Goal: Task Accomplishment & Management: Use online tool/utility

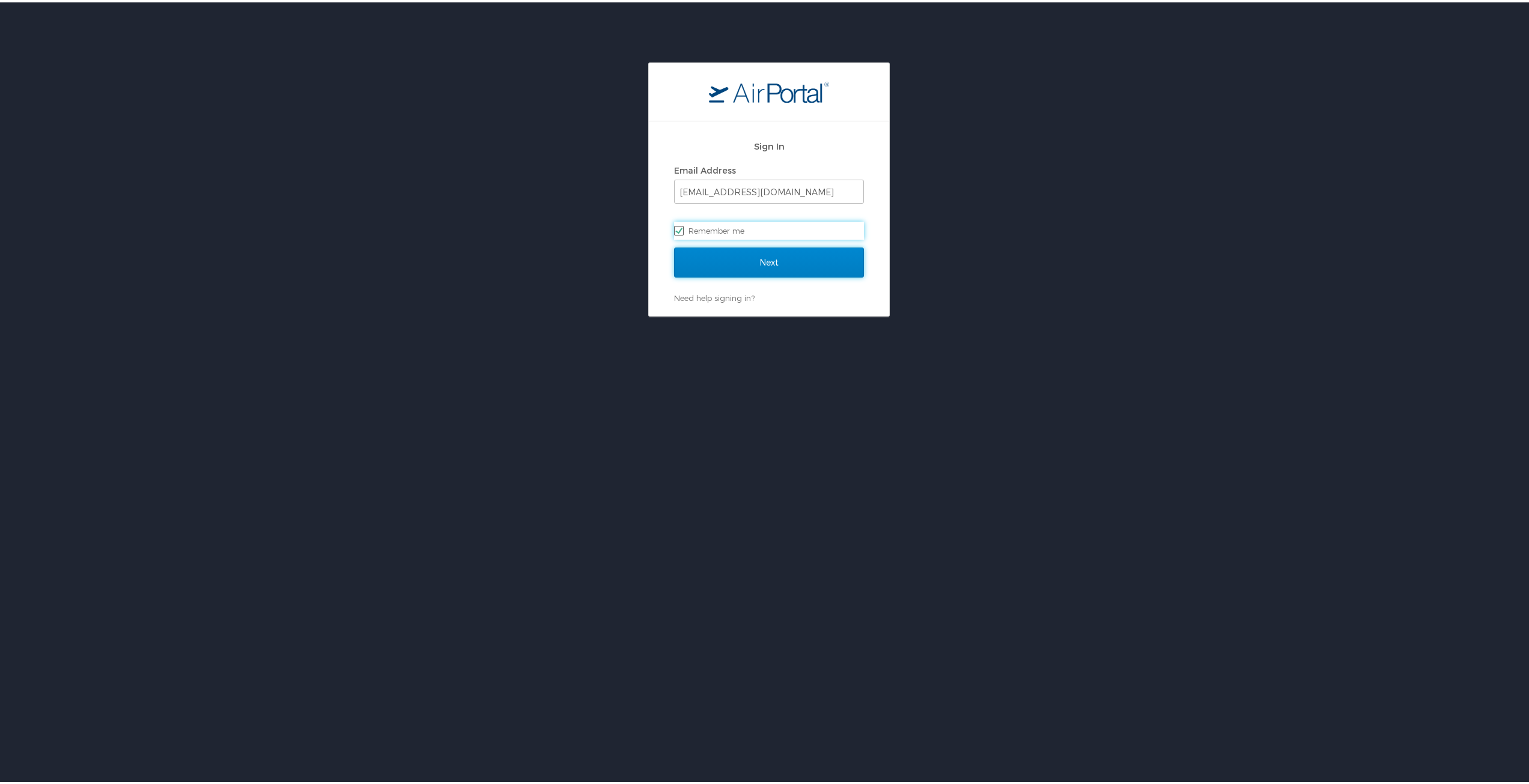
click at [723, 267] on input "Next" at bounding box center [769, 261] width 190 height 30
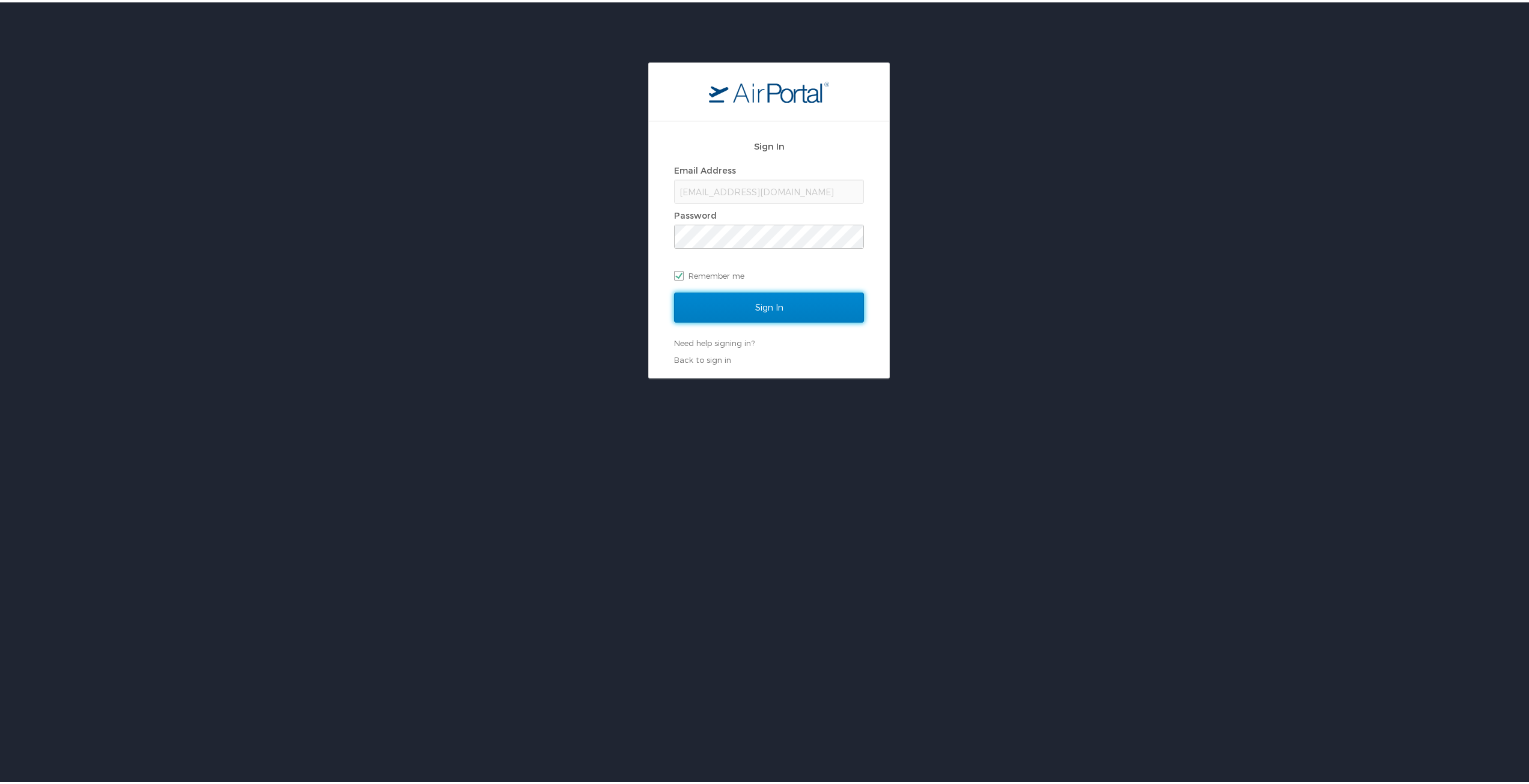
click at [730, 312] on input "Sign In" at bounding box center [769, 305] width 190 height 30
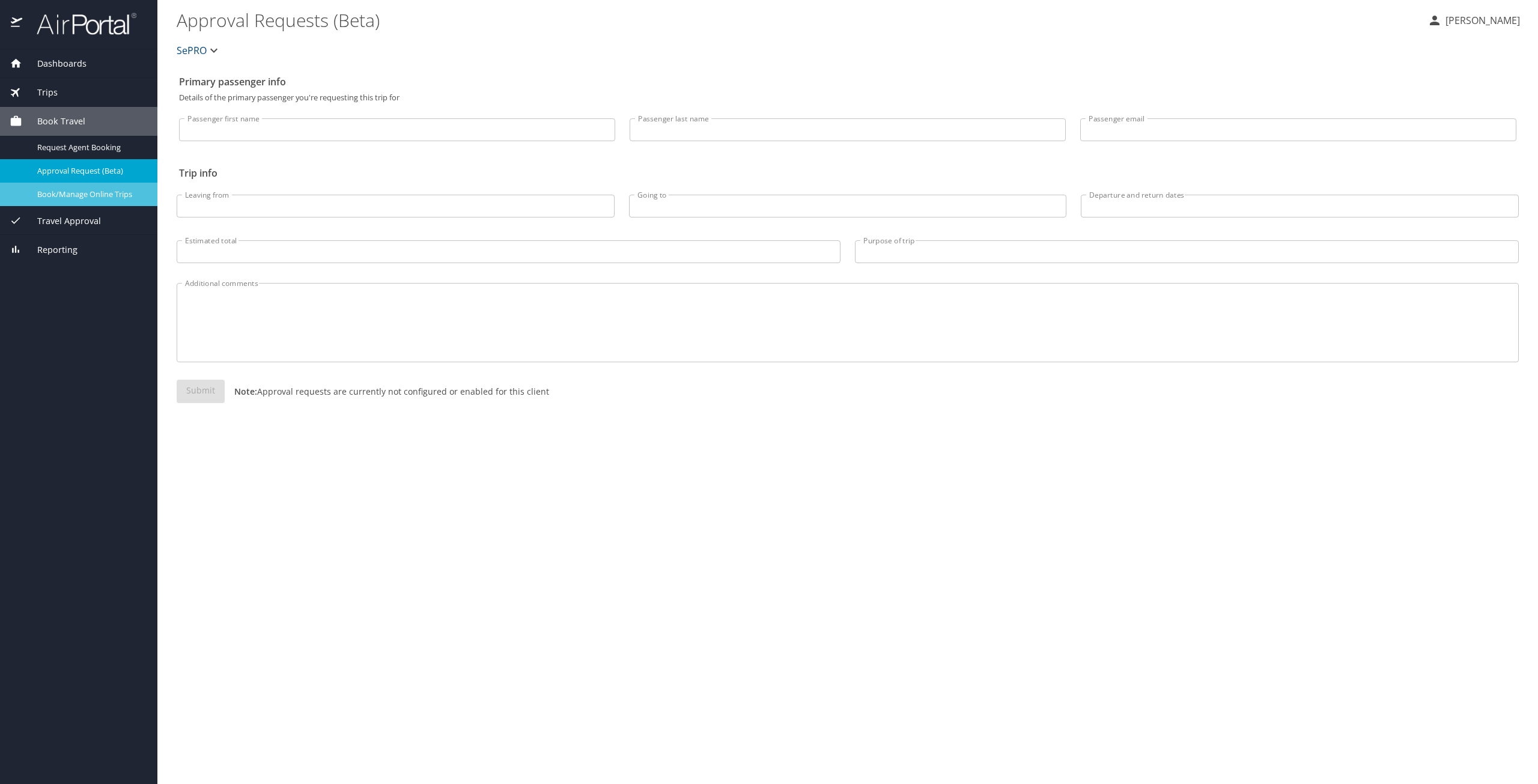
click at [79, 198] on span "Book/Manage Online Trips" at bounding box center [90, 194] width 106 height 11
